Goal: Information Seeking & Learning: Learn about a topic

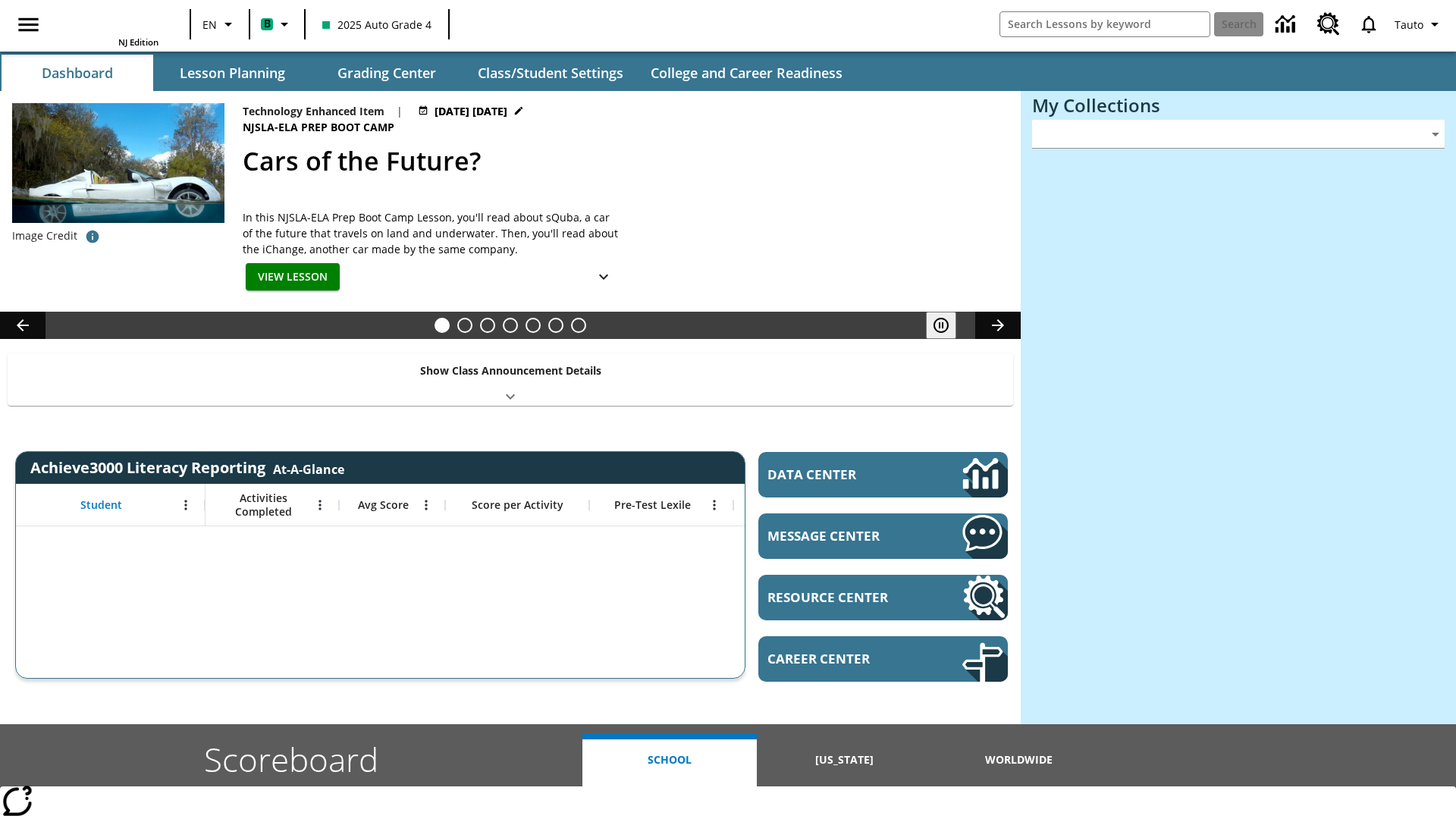
type input "-1"
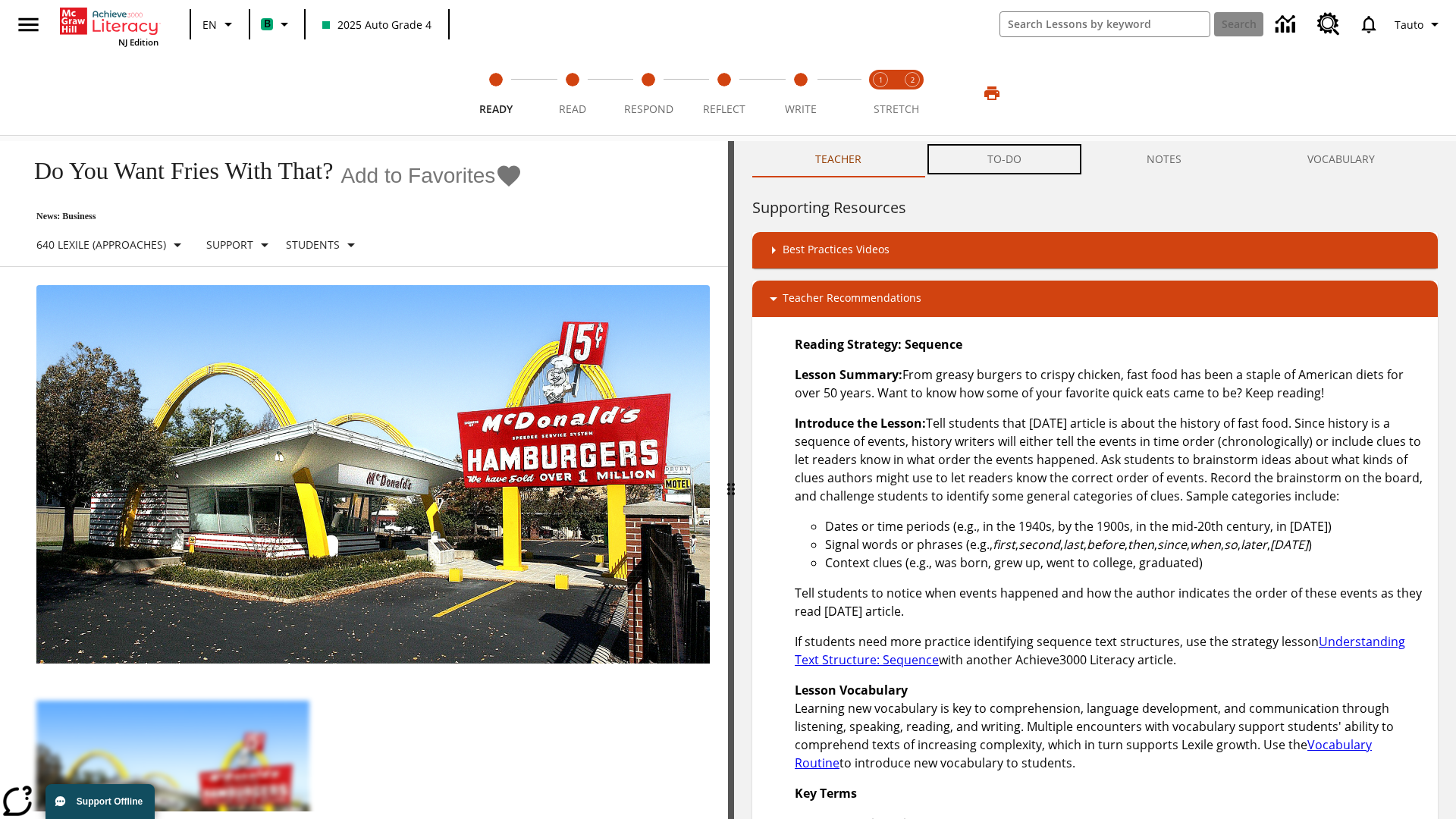
click at [1004, 159] on button "TO-DO" at bounding box center [1004, 159] width 160 height 37
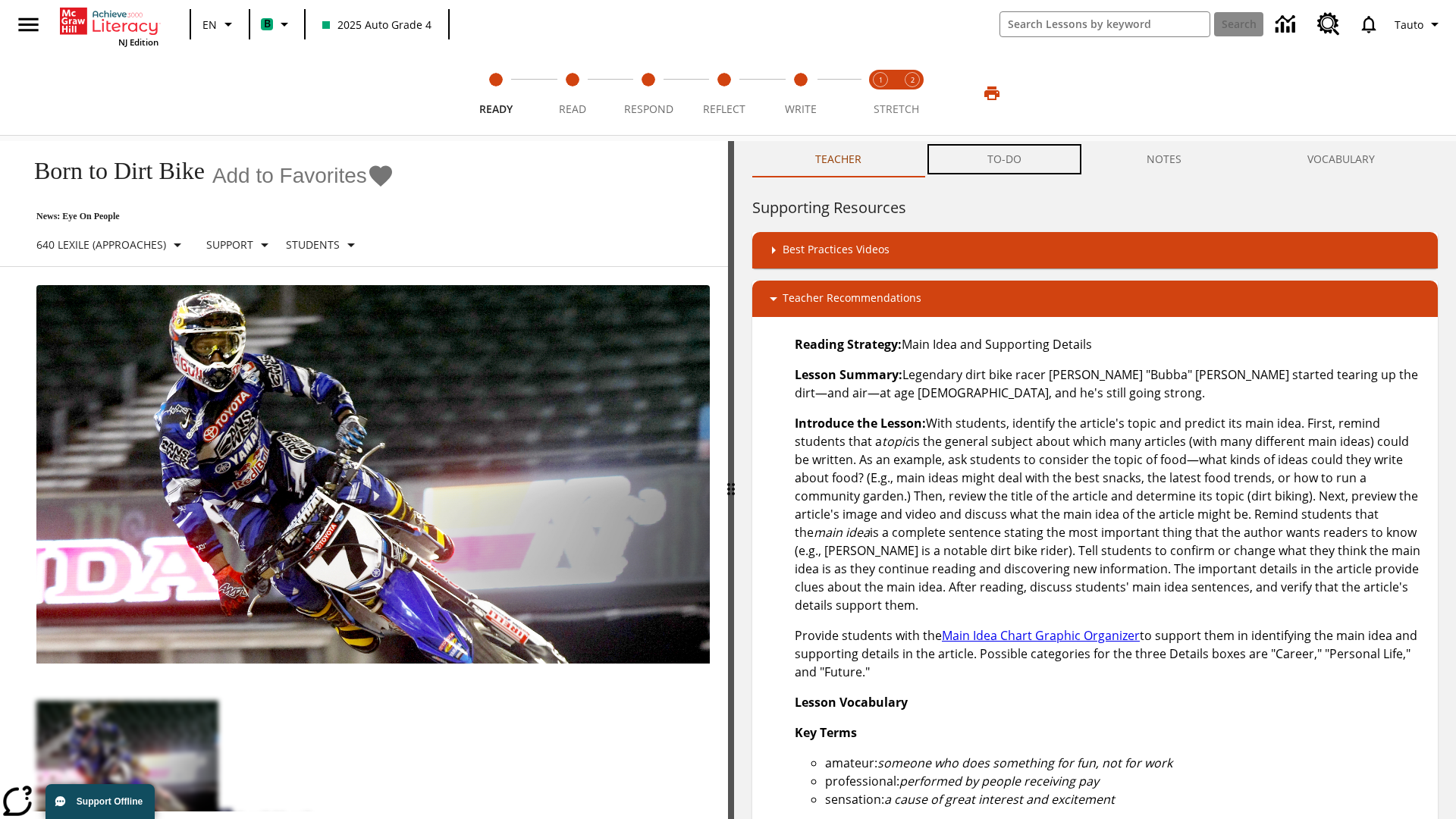
click at [1004, 159] on button "TO-DO" at bounding box center [1004, 159] width 160 height 37
